Goal: Find specific page/section: Find specific page/section

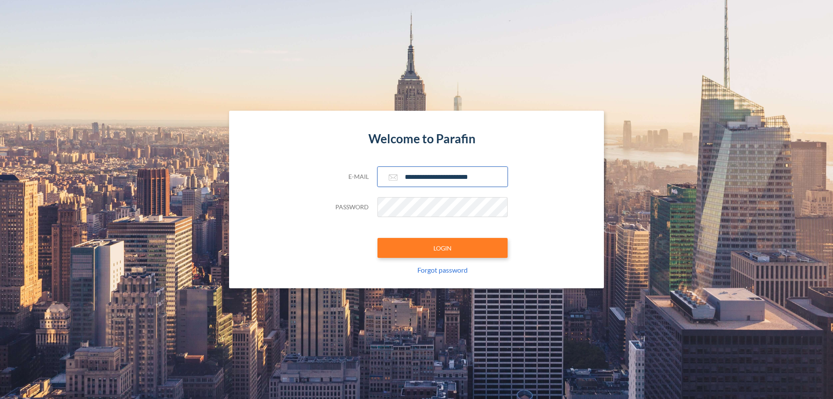
type input "**********"
click at [442, 248] on button "LOGIN" at bounding box center [442, 248] width 130 height 20
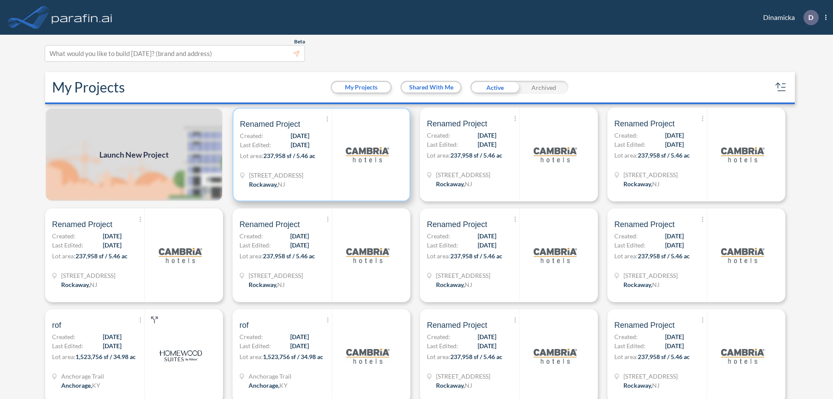
scroll to position [2, 0]
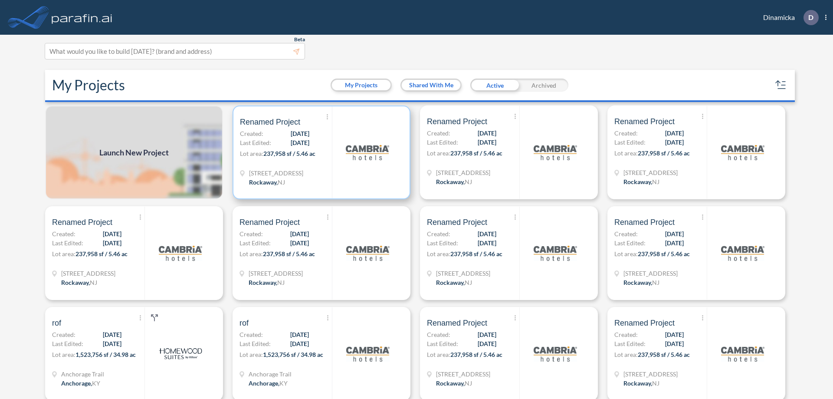
click at [320, 152] on p "Lot area: 237,958 sf / 5.46 ac" at bounding box center [286, 155] width 92 height 13
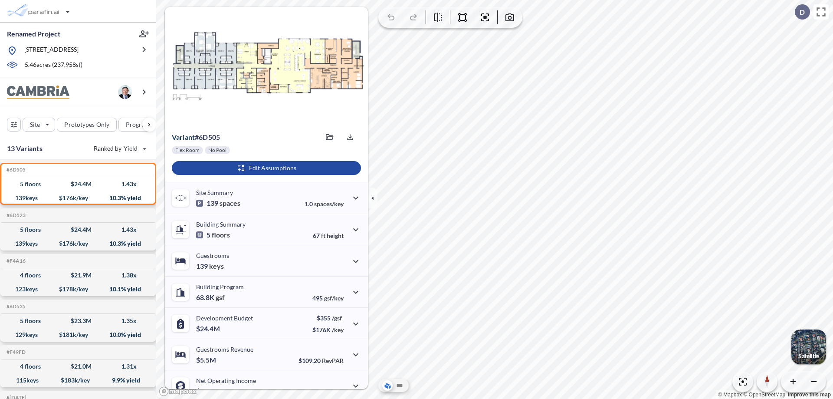
scroll to position [44, 0]
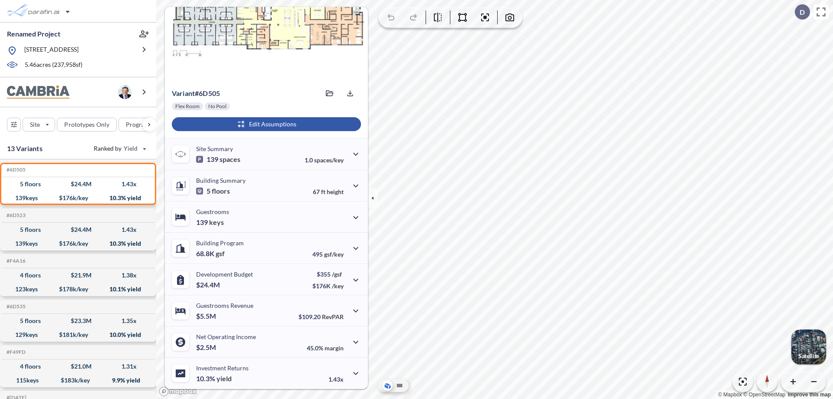
click at [265, 124] on div "button" at bounding box center [266, 124] width 189 height 14
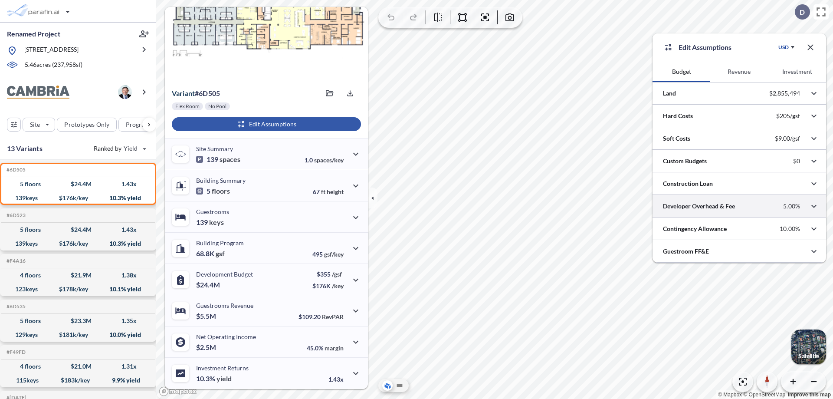
click at [739, 206] on div at bounding box center [738, 206] width 173 height 22
